Goal: Transaction & Acquisition: Purchase product/service

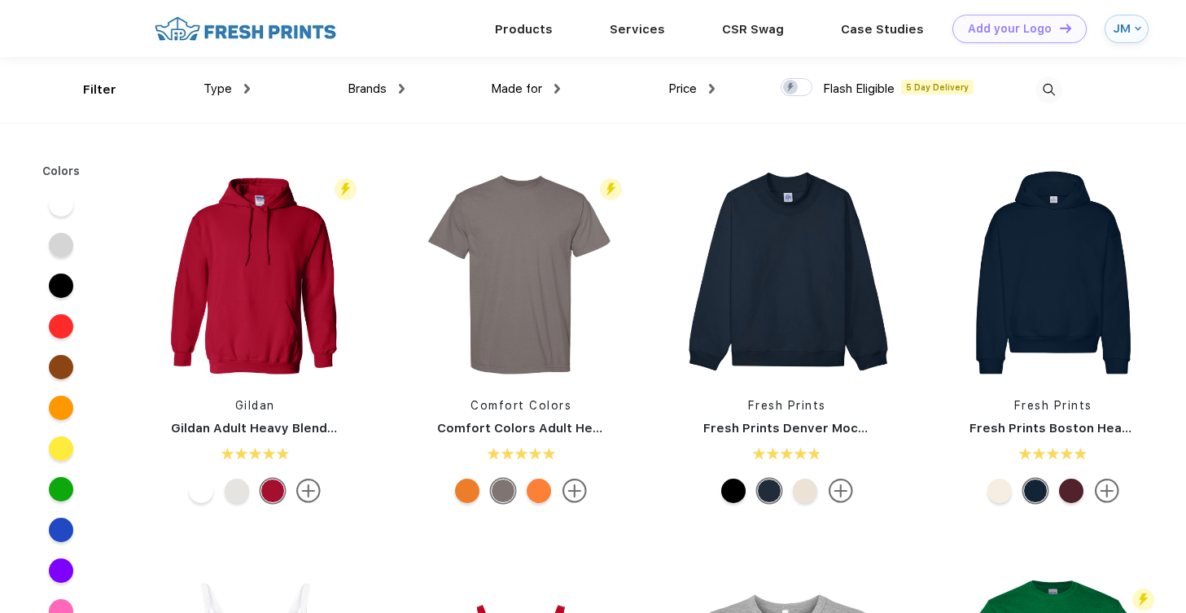
scroll to position [1, 0]
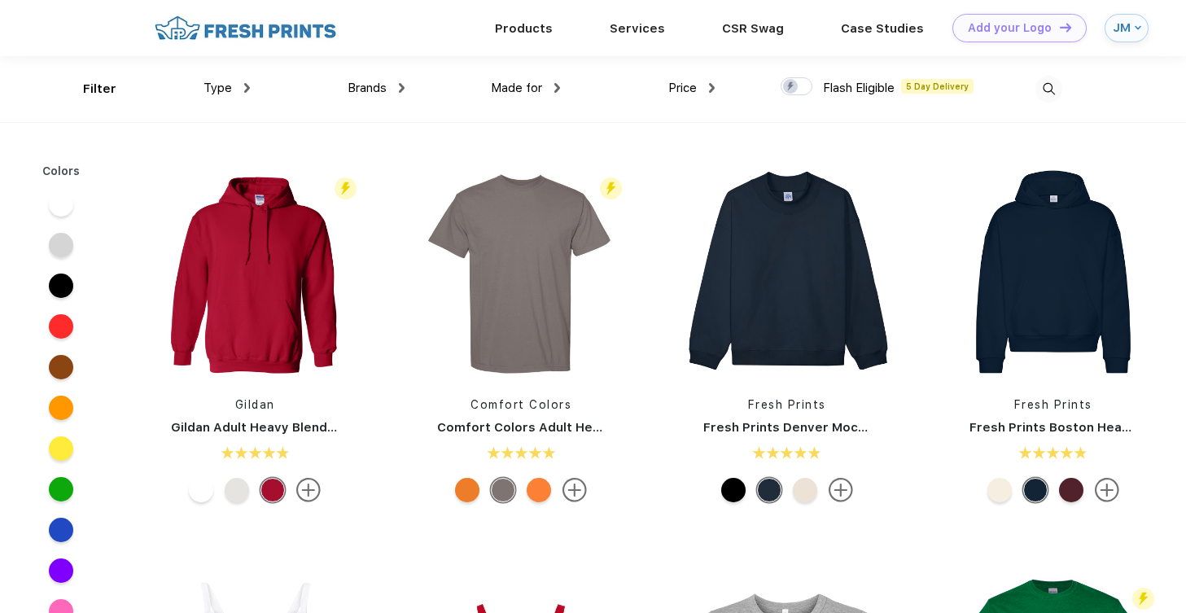
click at [226, 90] on span "Type" at bounding box center [218, 88] width 28 height 15
click at [248, 86] on img at bounding box center [247, 88] width 6 height 10
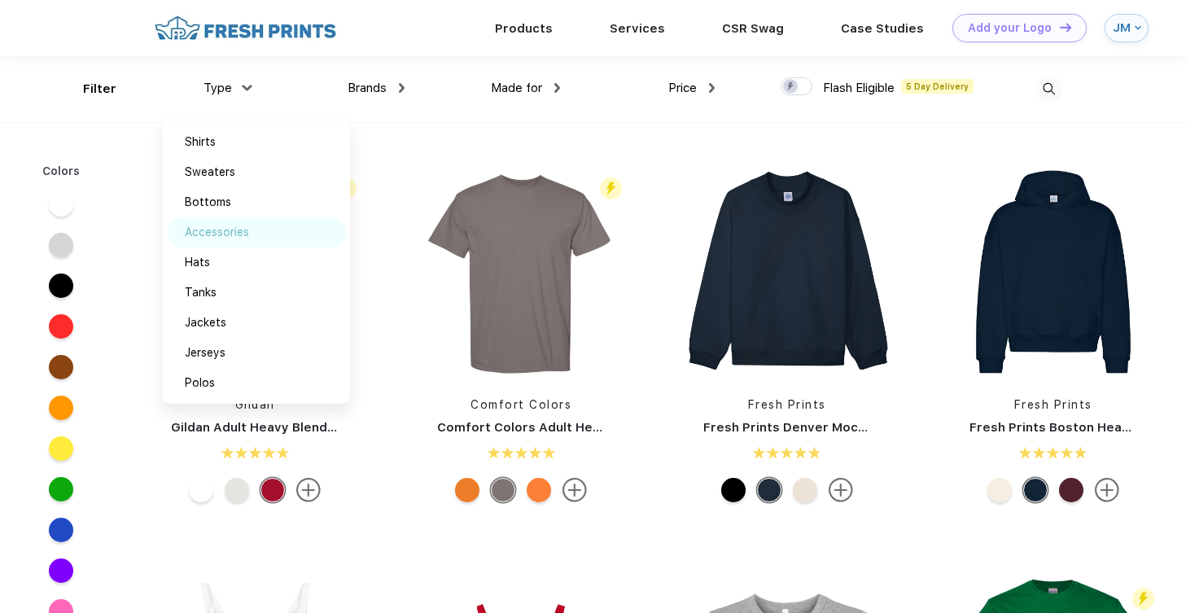
click at [243, 234] on div "Accessories" at bounding box center [217, 232] width 64 height 17
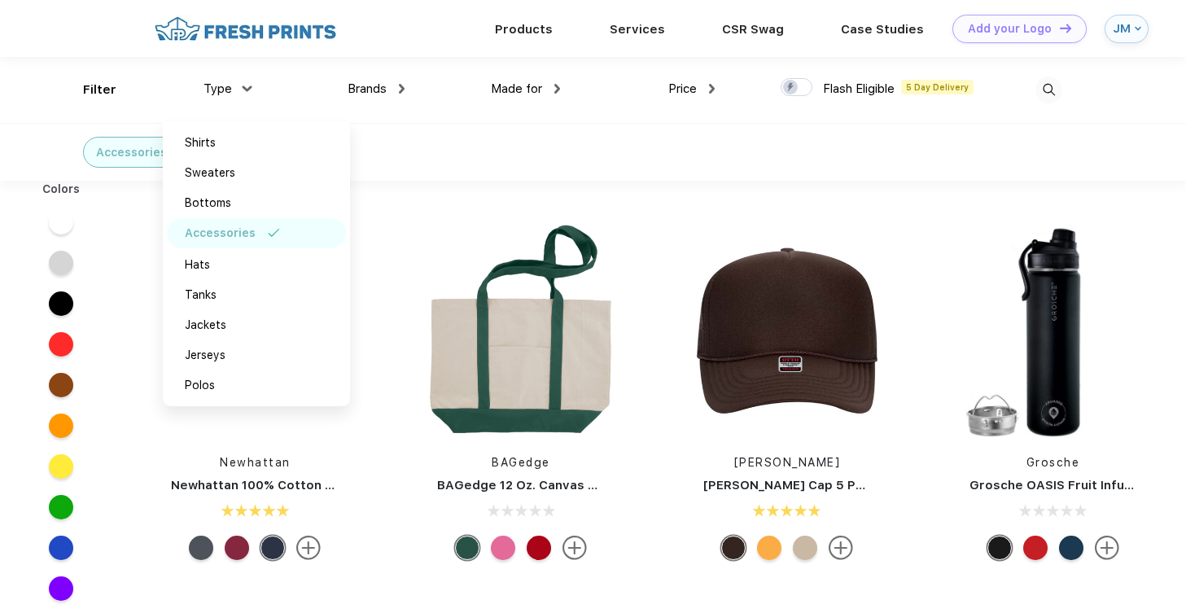
click at [790, 90] on div at bounding box center [797, 87] width 32 height 18
click at [790, 88] on input "checkbox" at bounding box center [786, 82] width 11 height 11
checkbox input "true"
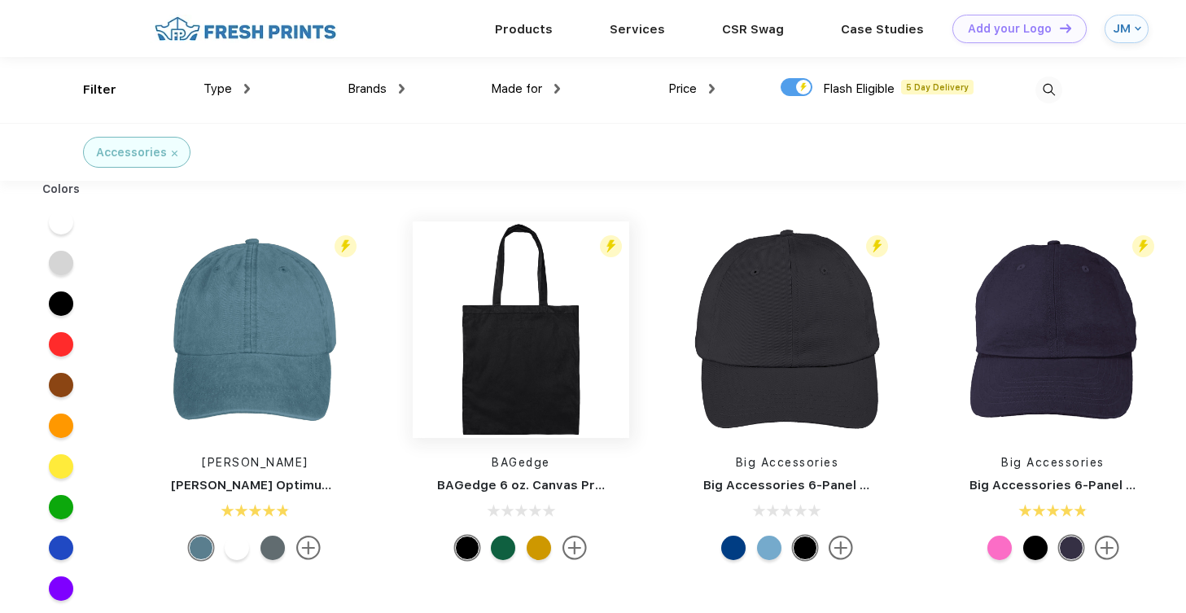
click at [543, 363] on img at bounding box center [521, 329] width 217 height 217
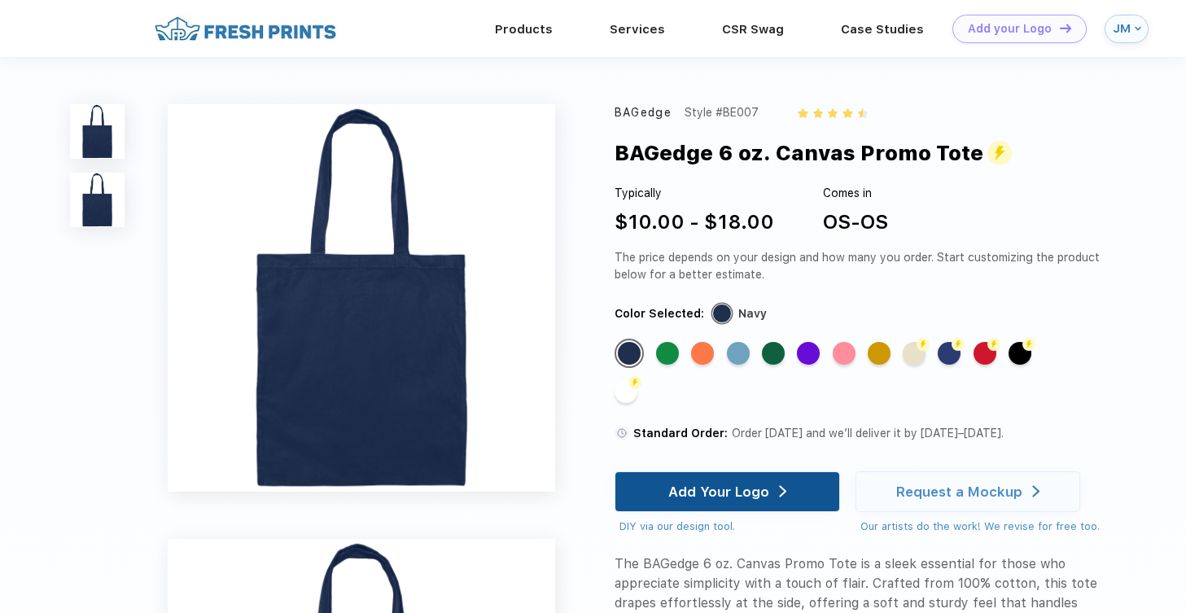
click at [729, 489] on div "Add Your Logo" at bounding box center [718, 492] width 101 height 16
